Goal: Transaction & Acquisition: Purchase product/service

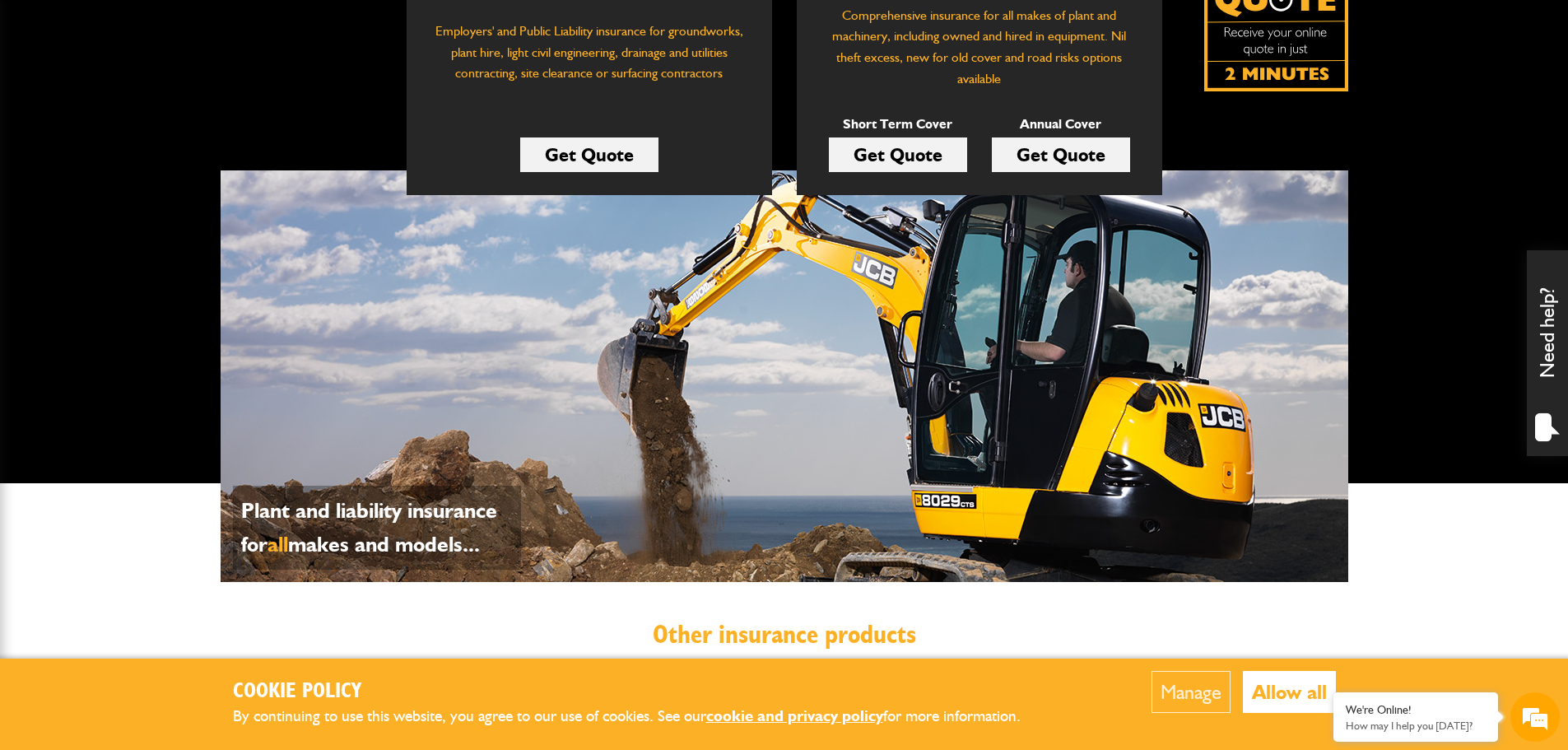
scroll to position [412, 0]
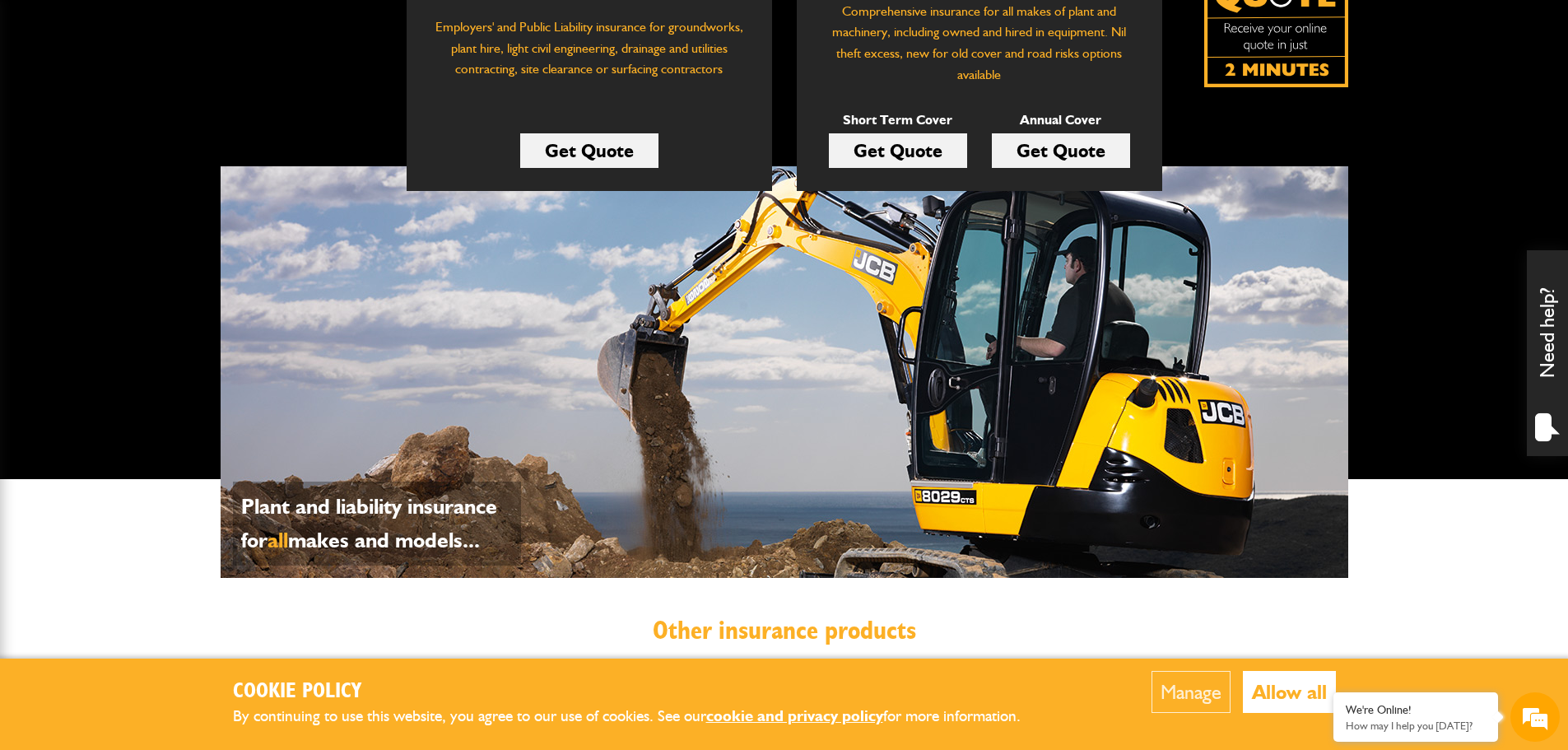
click at [1268, 697] on button "Allow all" at bounding box center [1290, 692] width 93 height 42
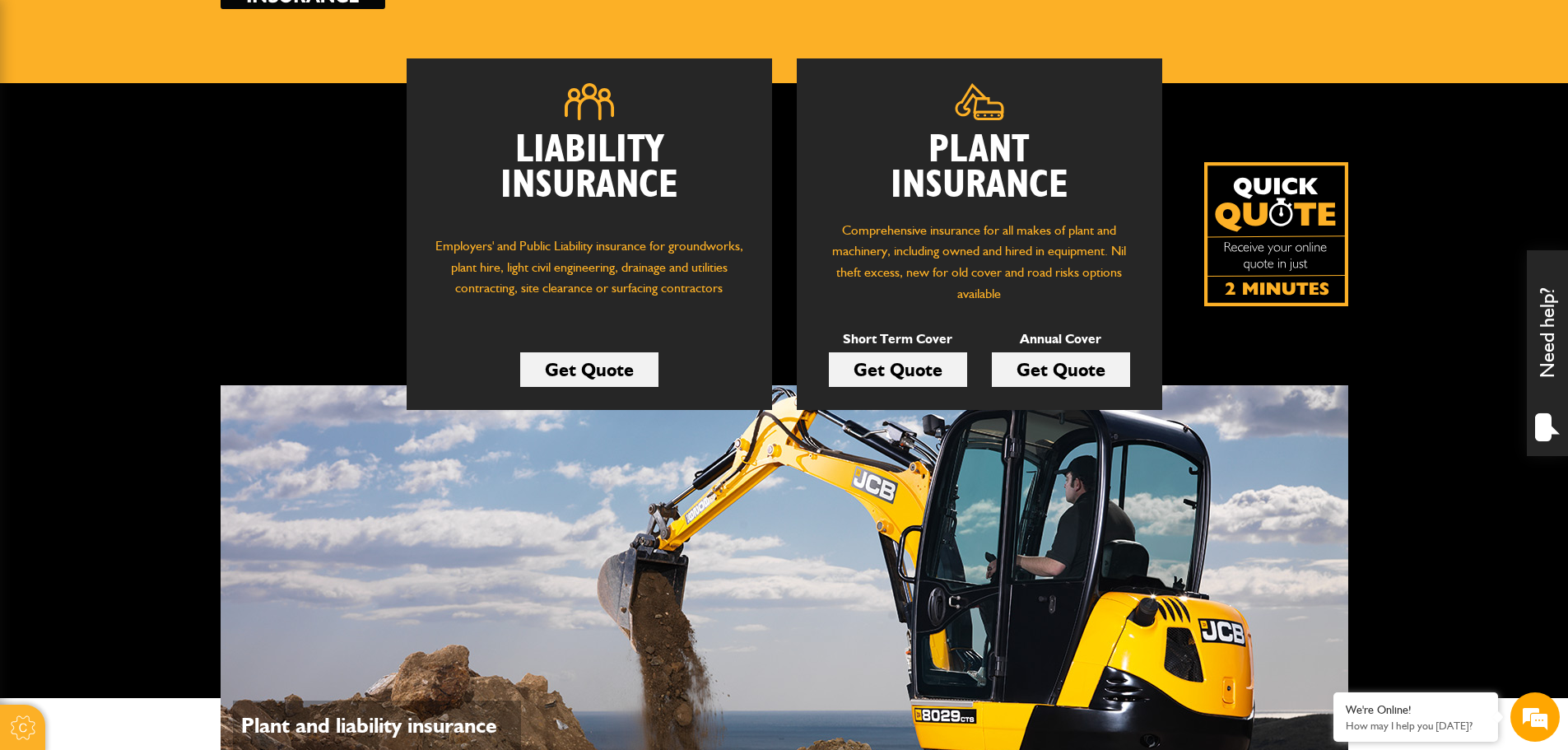
scroll to position [164, 0]
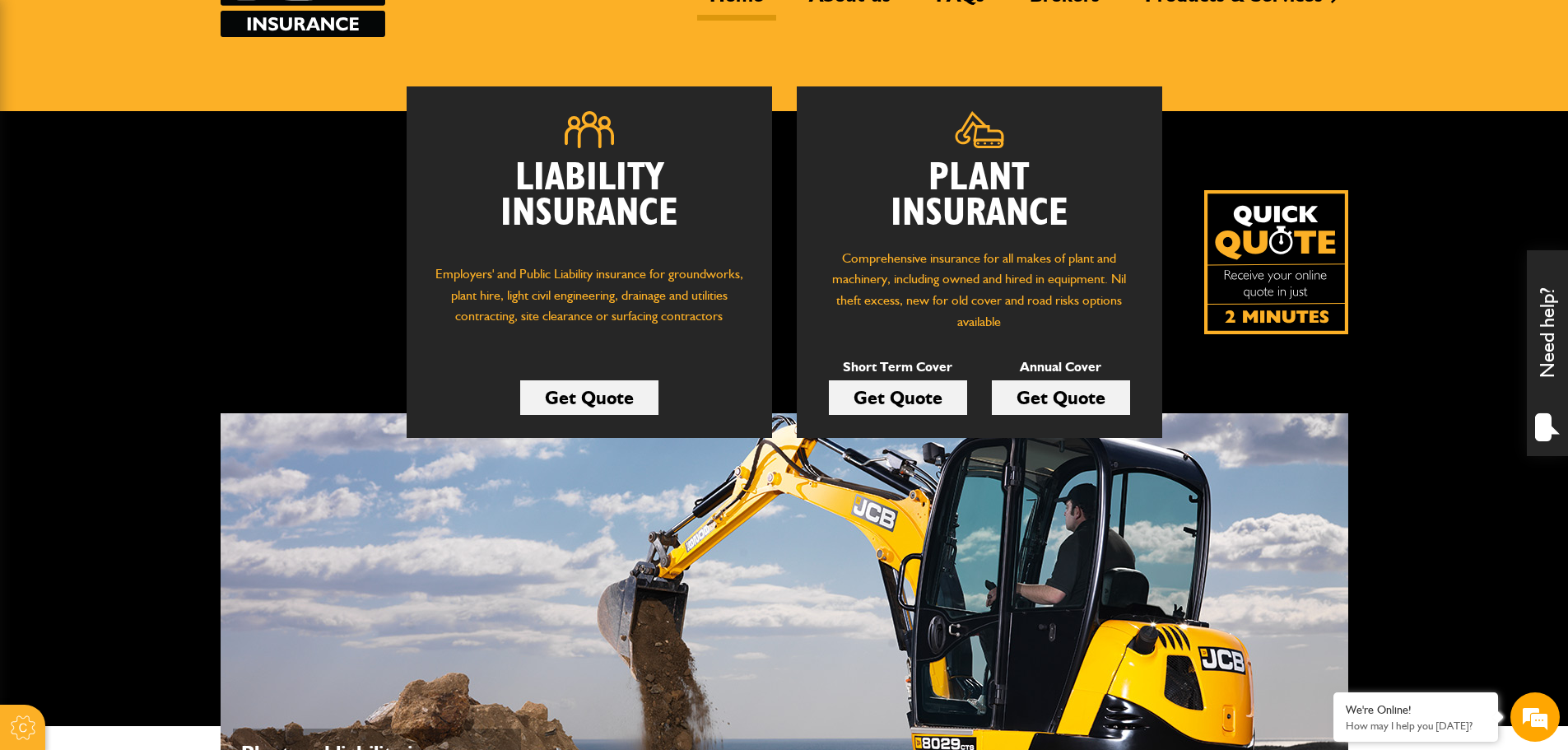
click at [925, 400] on link "Get Quote" at bounding box center [898, 397] width 138 height 35
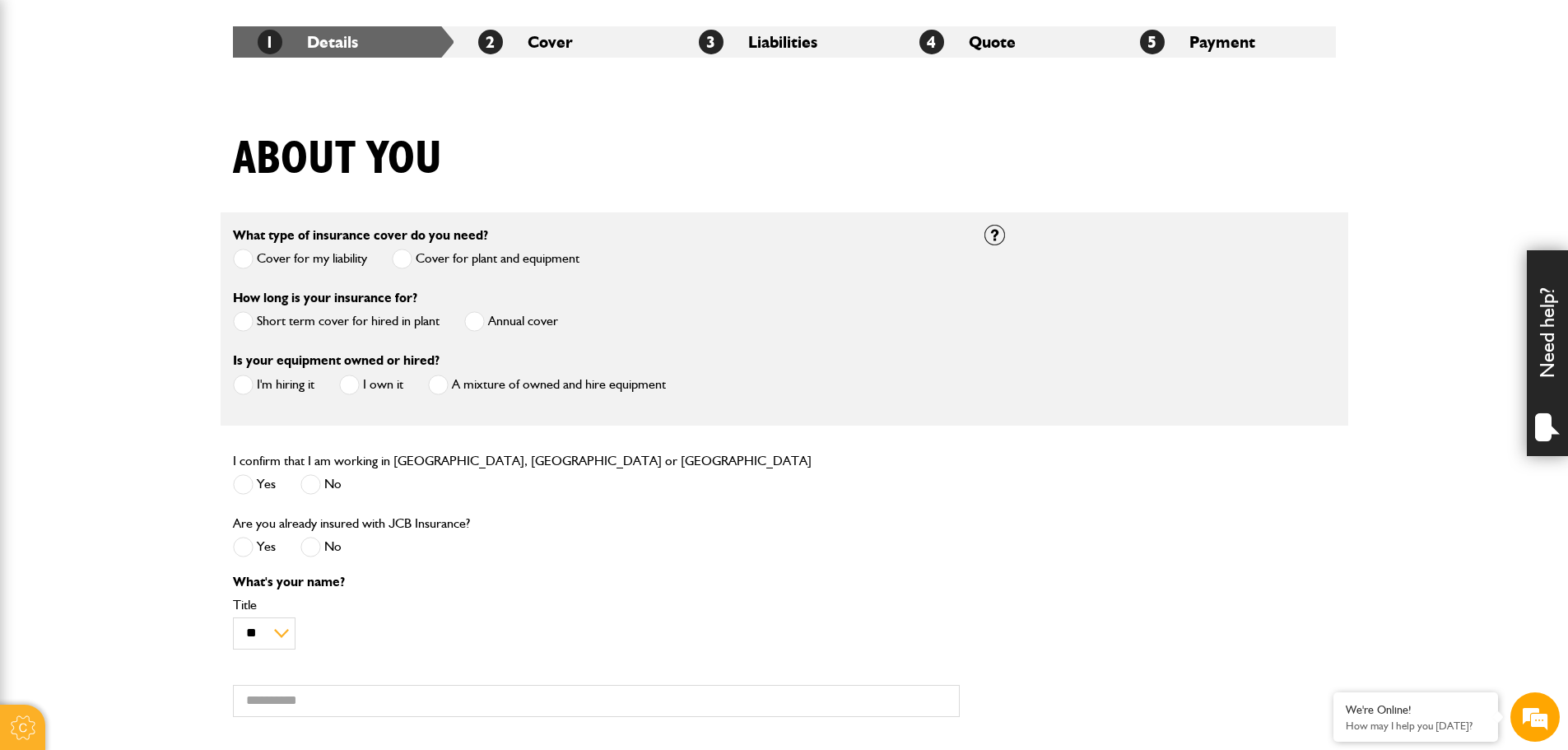
scroll to position [329, 0]
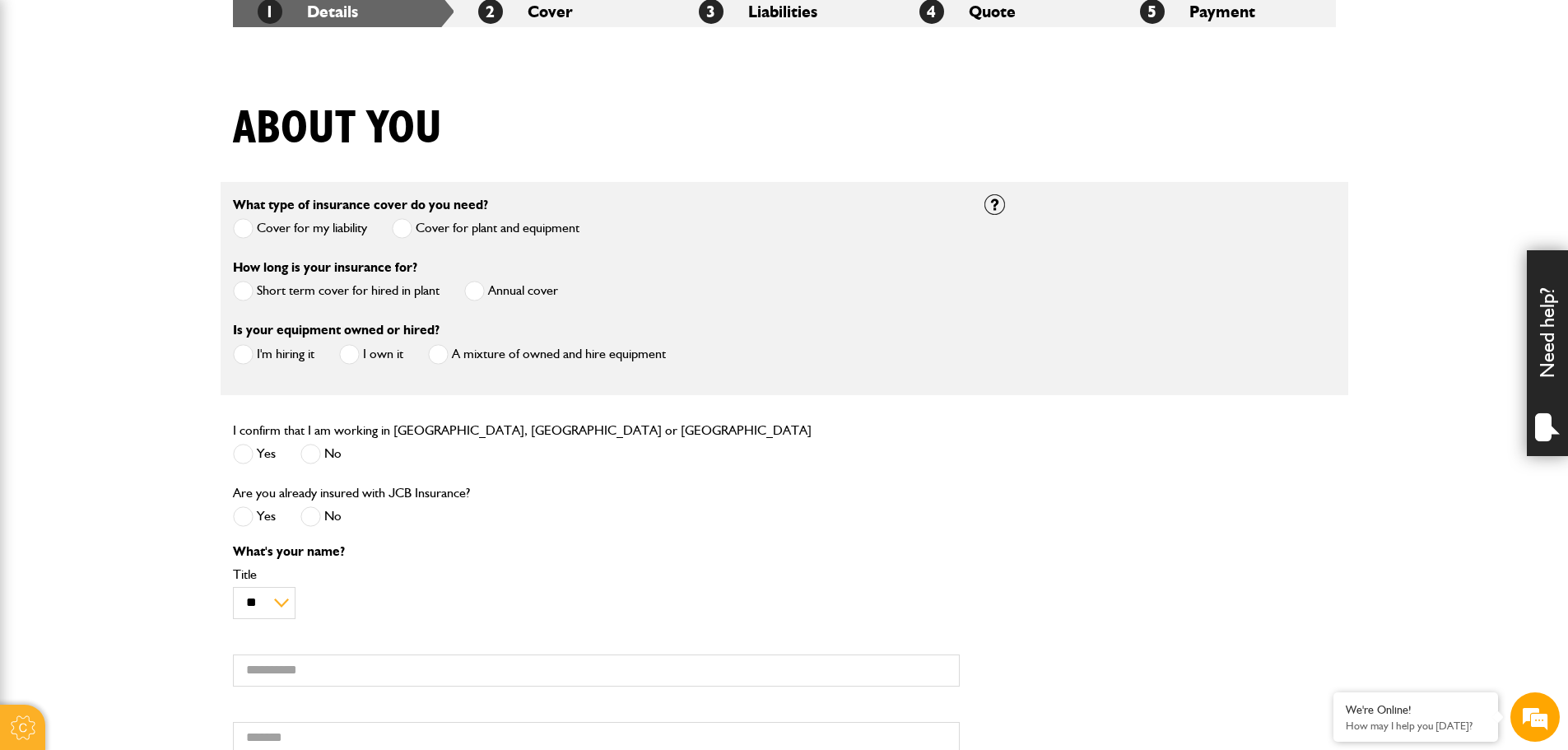
click at [432, 232] on label "Cover for plant and equipment" at bounding box center [486, 229] width 188 height 21
click at [391, 283] on label "Short term cover for hired in plant" at bounding box center [336, 291] width 207 height 21
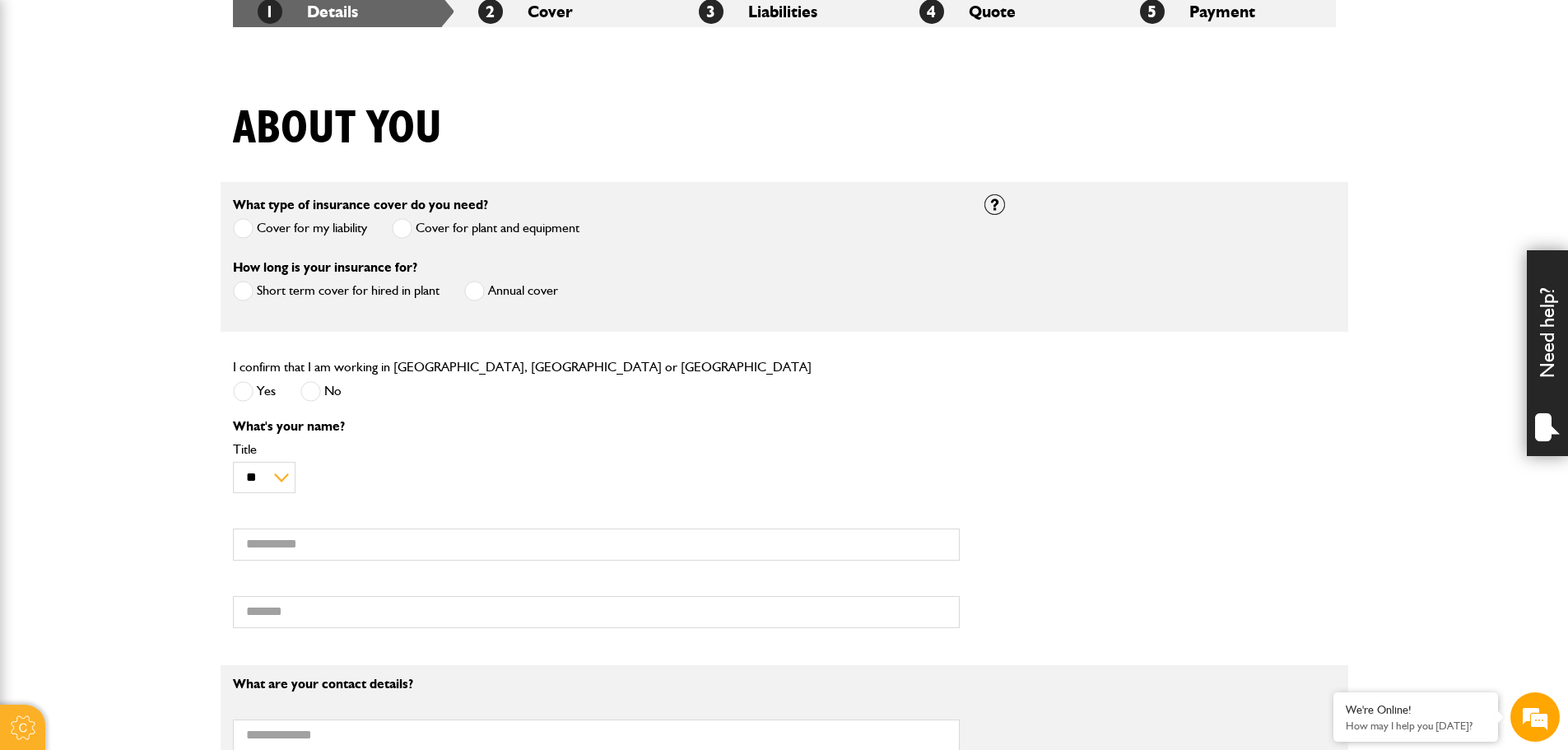
click at [259, 385] on label "Yes" at bounding box center [254, 391] width 43 height 21
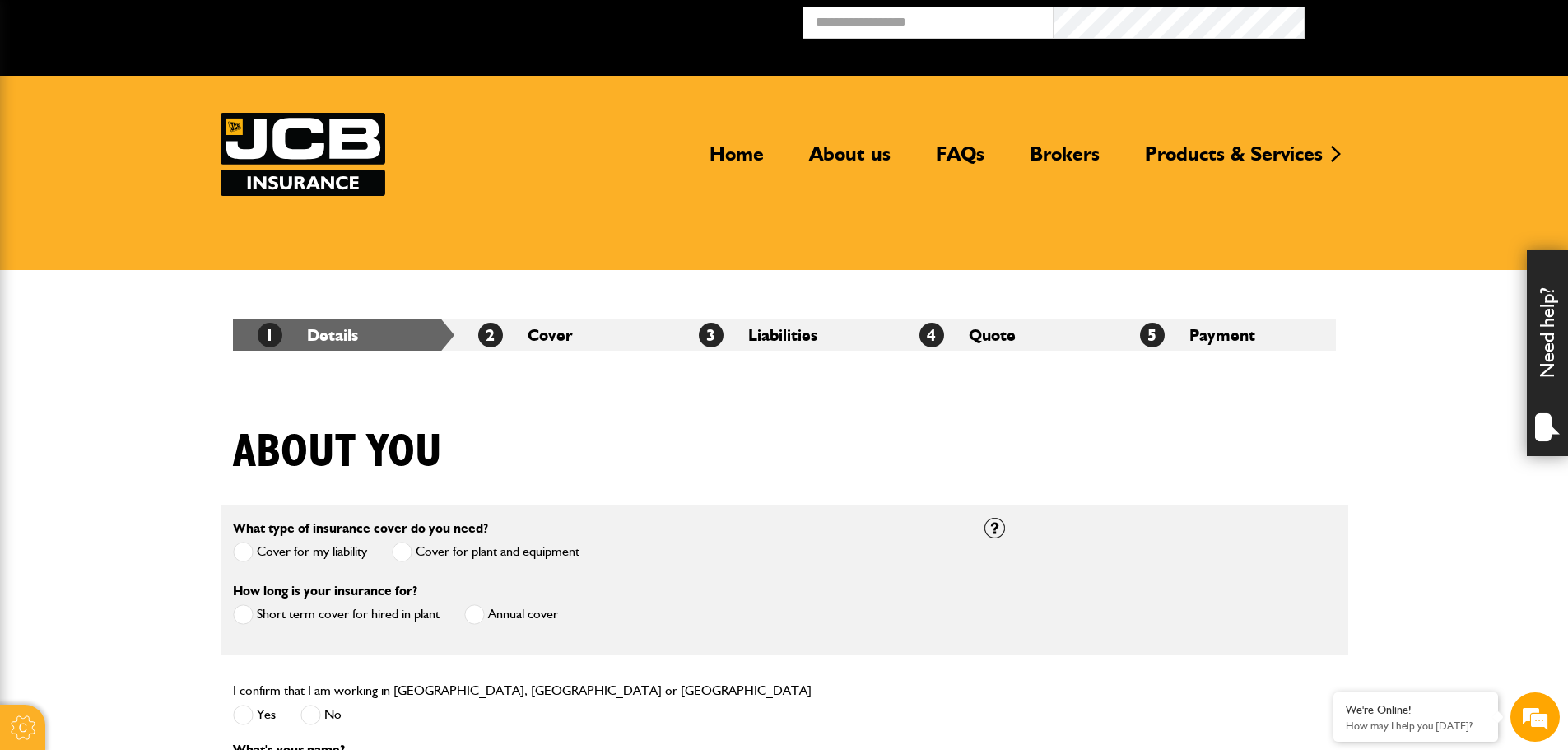
scroll to position [0, 0]
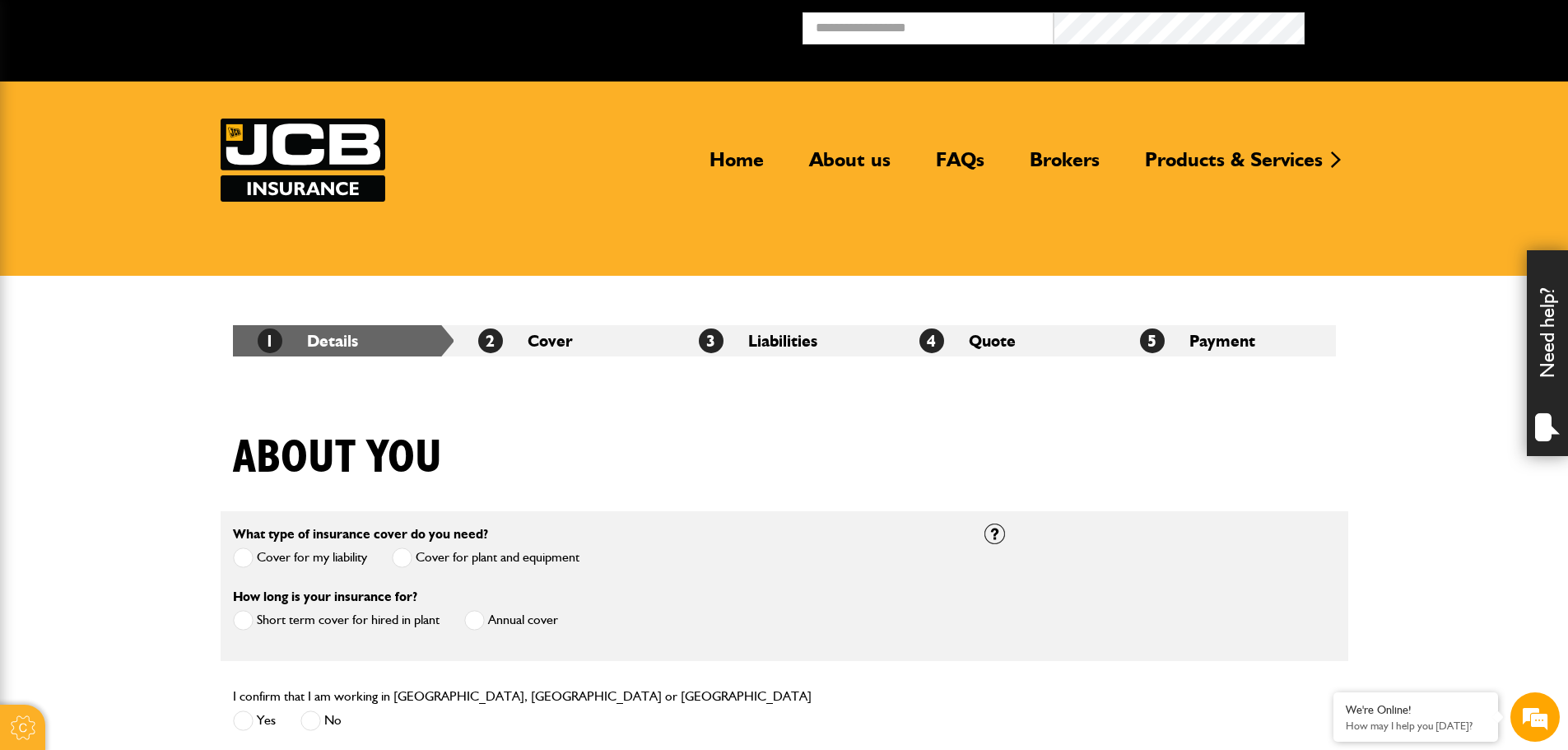
click at [242, 560] on span at bounding box center [243, 557] width 21 height 21
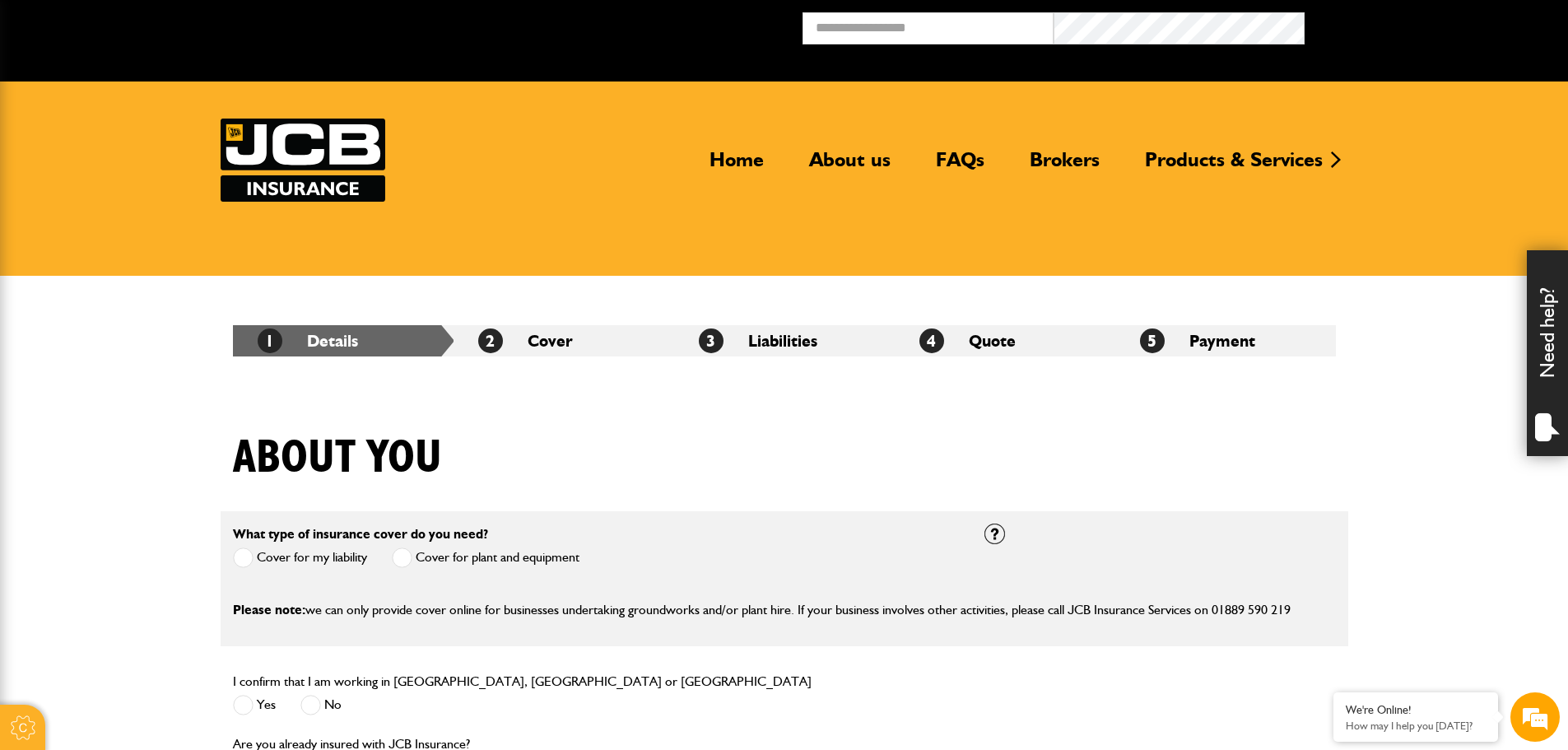
click at [405, 557] on span at bounding box center [402, 557] width 21 height 21
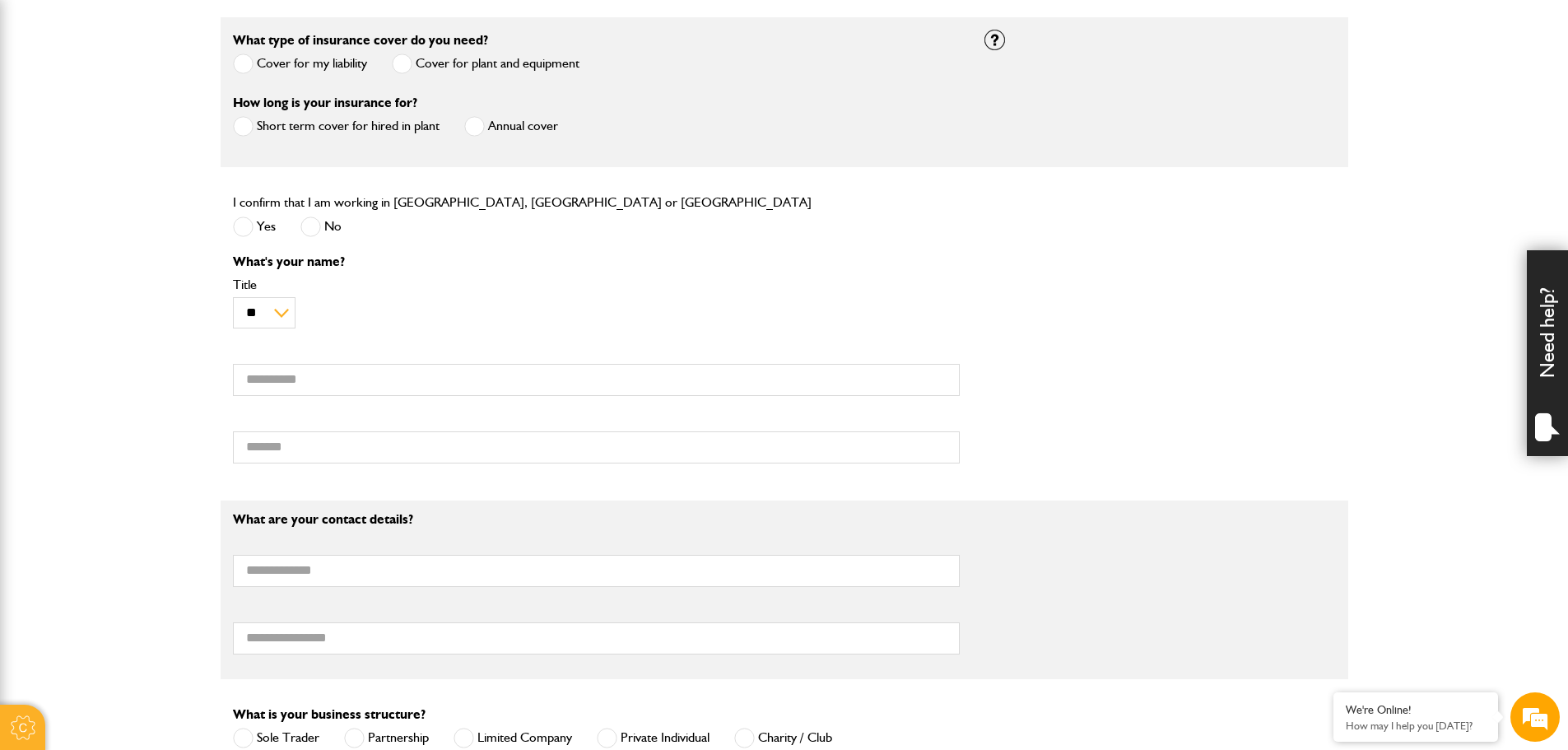
scroll to position [412, 0]
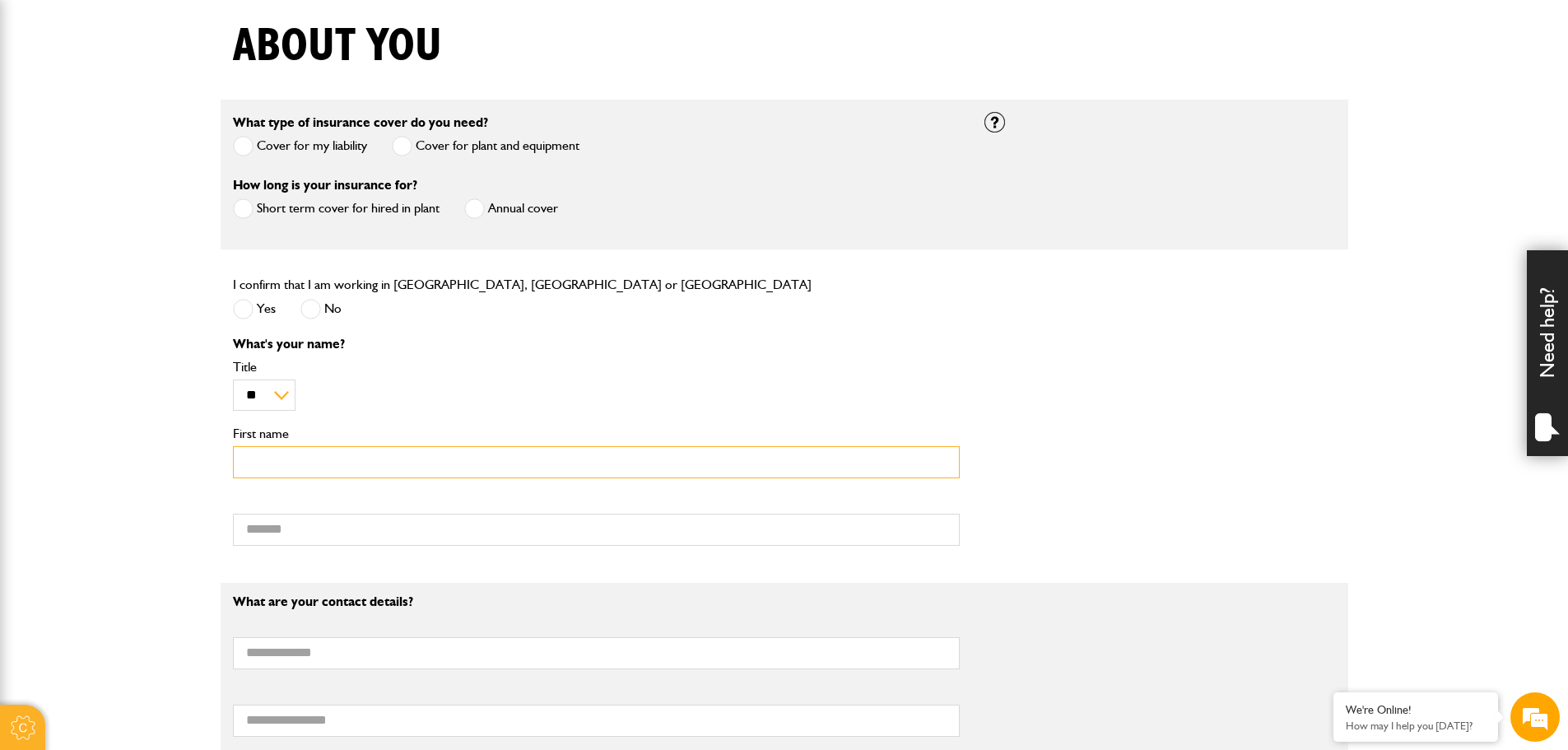
click at [278, 476] on input "First name" at bounding box center [597, 462] width 727 height 32
click at [772, 254] on form "What type of insurance cover do you need? Cover for my liability Cover for plan…" at bounding box center [784, 653] width 1103 height 1107
